Goal: Task Accomplishment & Management: Manage account settings

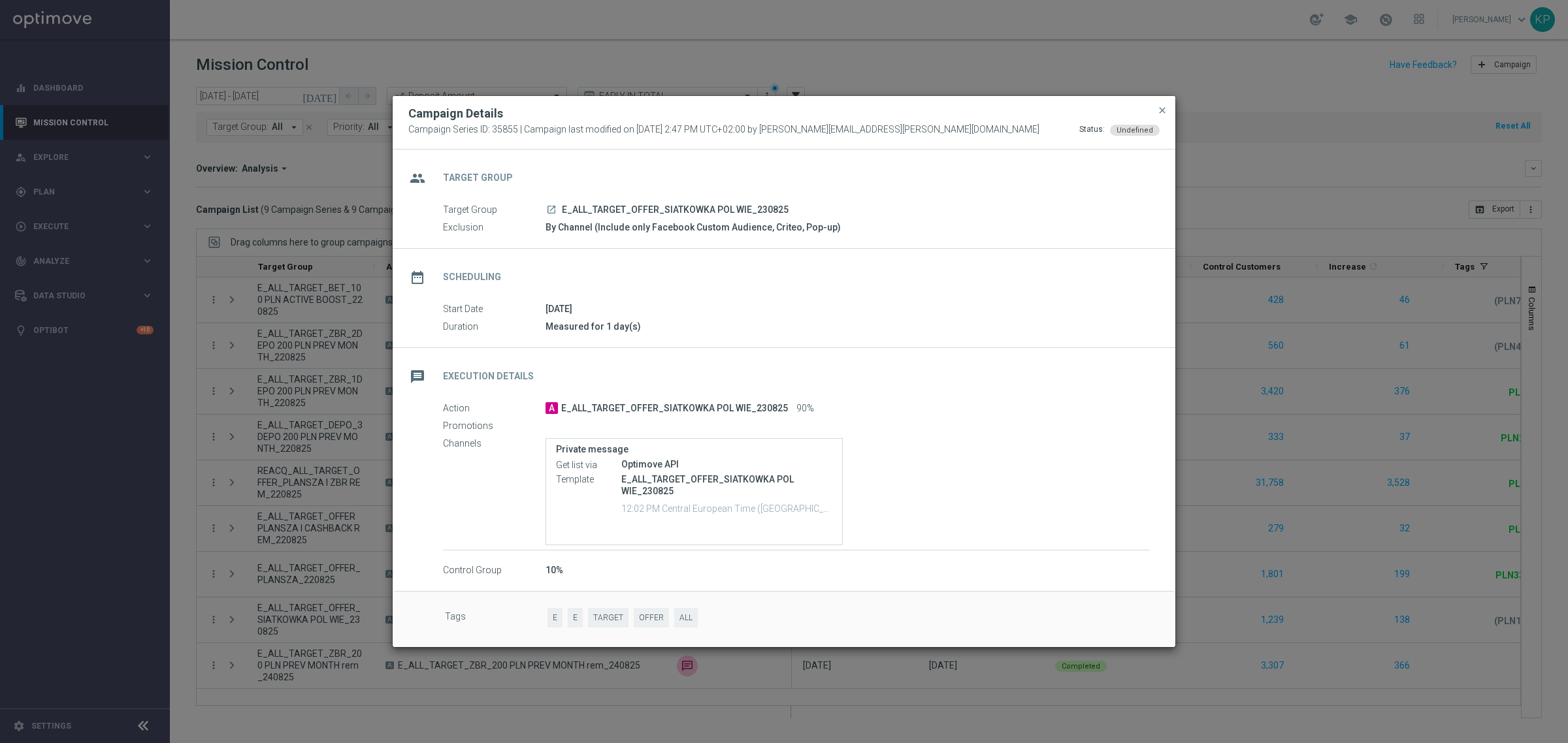
scroll to position [0, 105]
click at [1165, 108] on span "close" at bounding box center [1162, 110] width 10 height 10
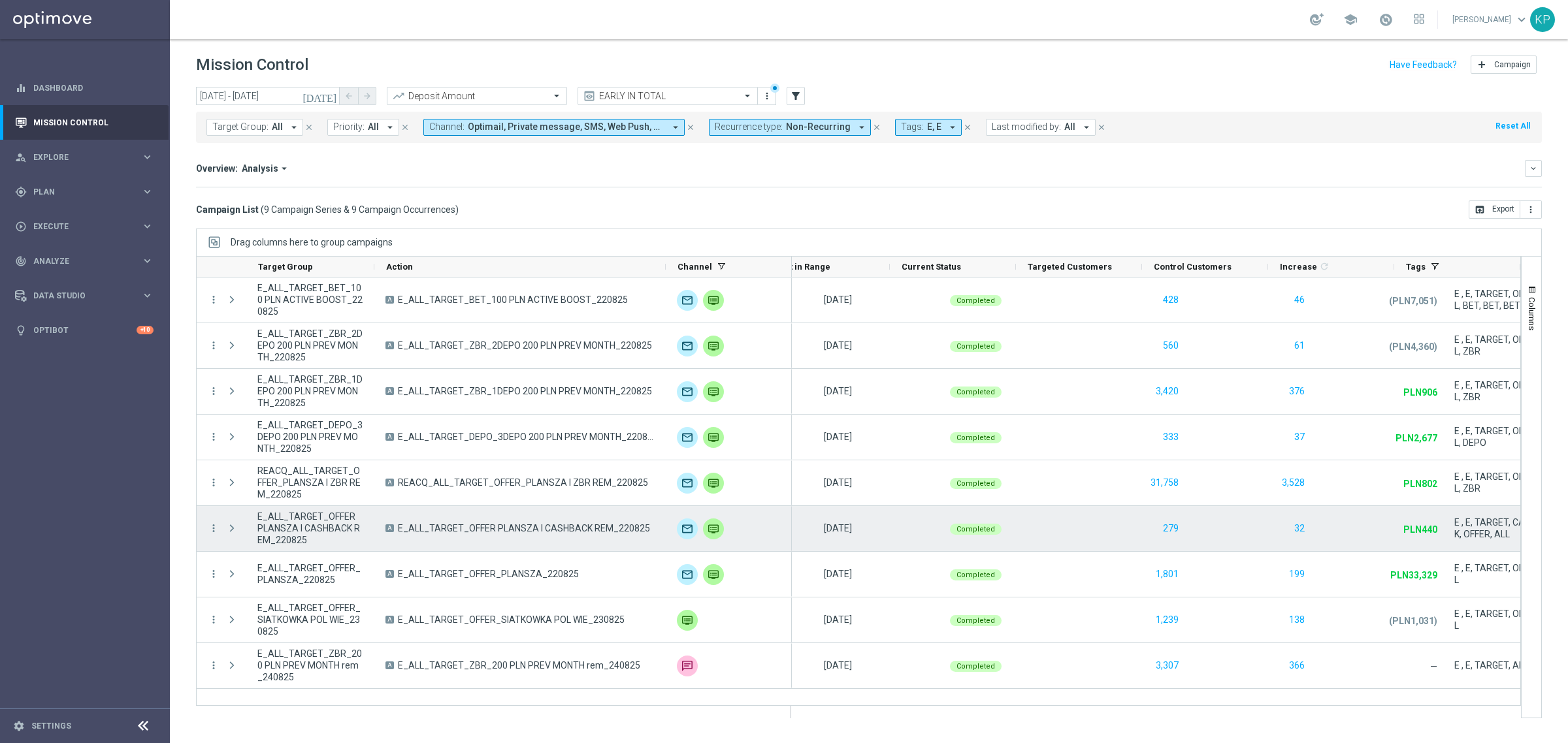
scroll to position [0, 152]
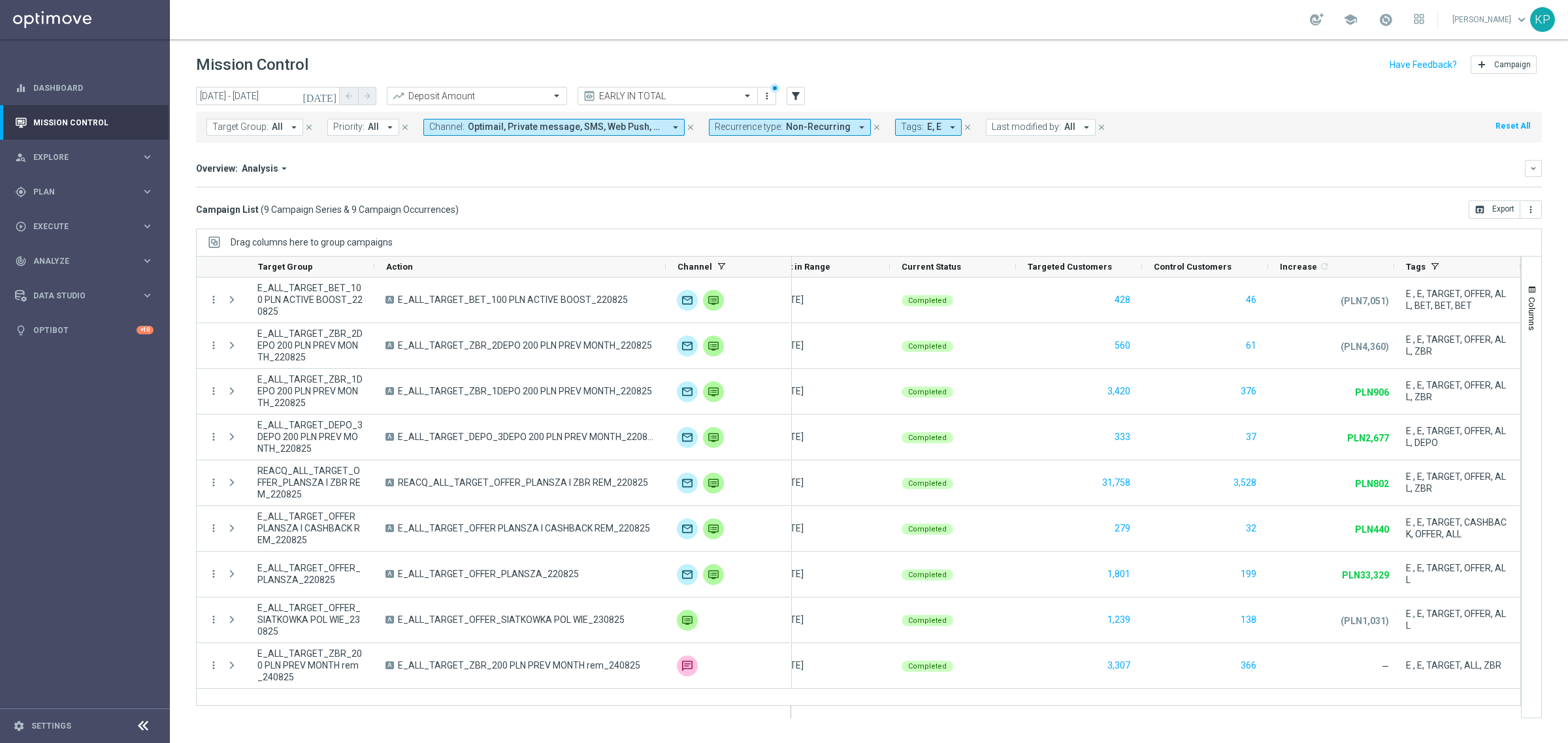
click at [1124, 21] on div "school [PERSON_NAME] keyboard_arrow_down KP" at bounding box center [868, 19] width 1398 height 39
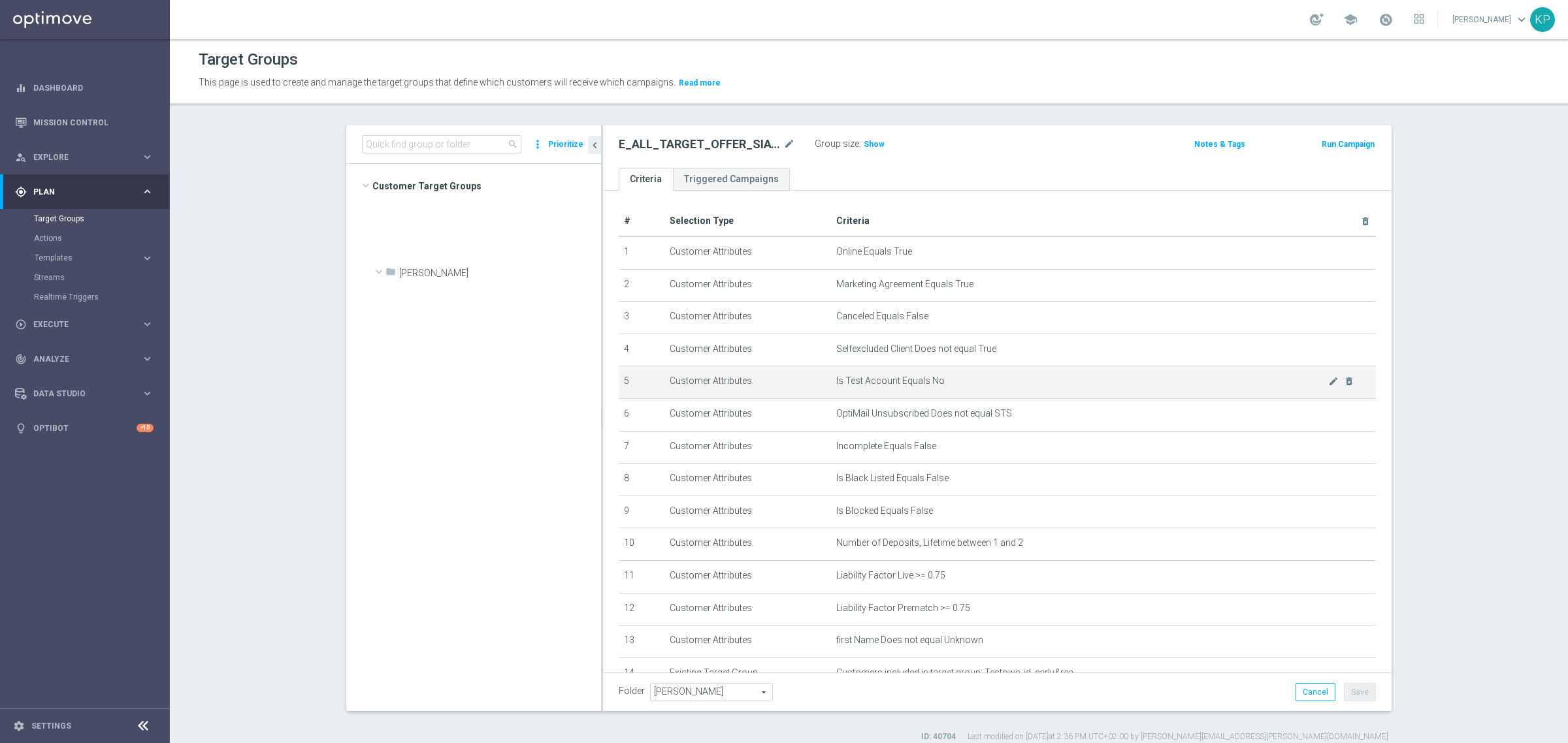
click at [868, 147] on span "Show" at bounding box center [874, 144] width 21 height 9
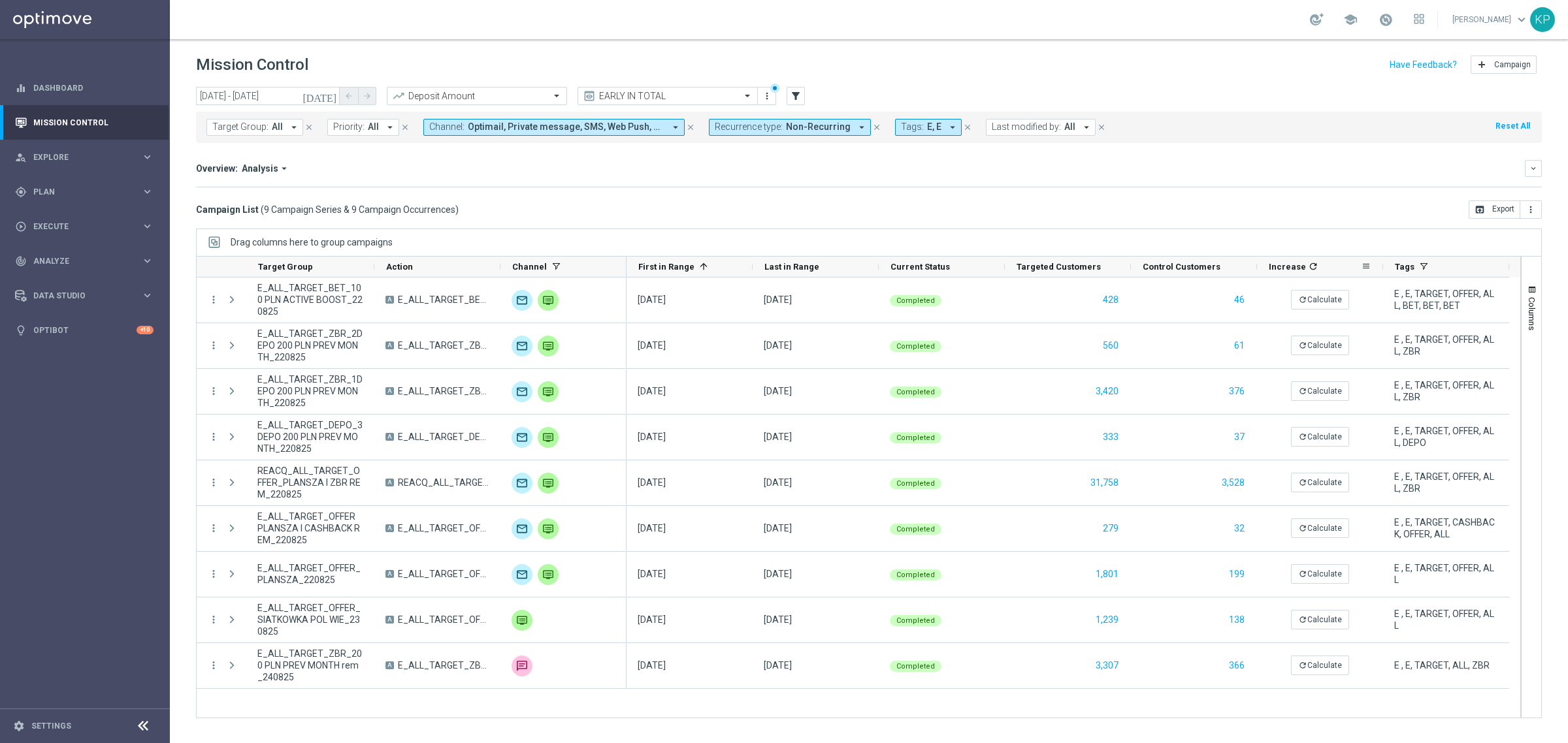
click at [1308, 273] on span "refresh" at bounding box center [1312, 266] width 12 height 14
click at [1260, 206] on div "Campaign List ( 9 Campaign Series & 9 Campaign Occurrences ) open_in_browser Ex…" at bounding box center [869, 209] width 1346 height 18
click at [1215, 14] on div "school [PERSON_NAME] keyboard_arrow_down KP" at bounding box center [868, 19] width 1398 height 39
